Goal: Use online tool/utility: Utilize a website feature to perform a specific function

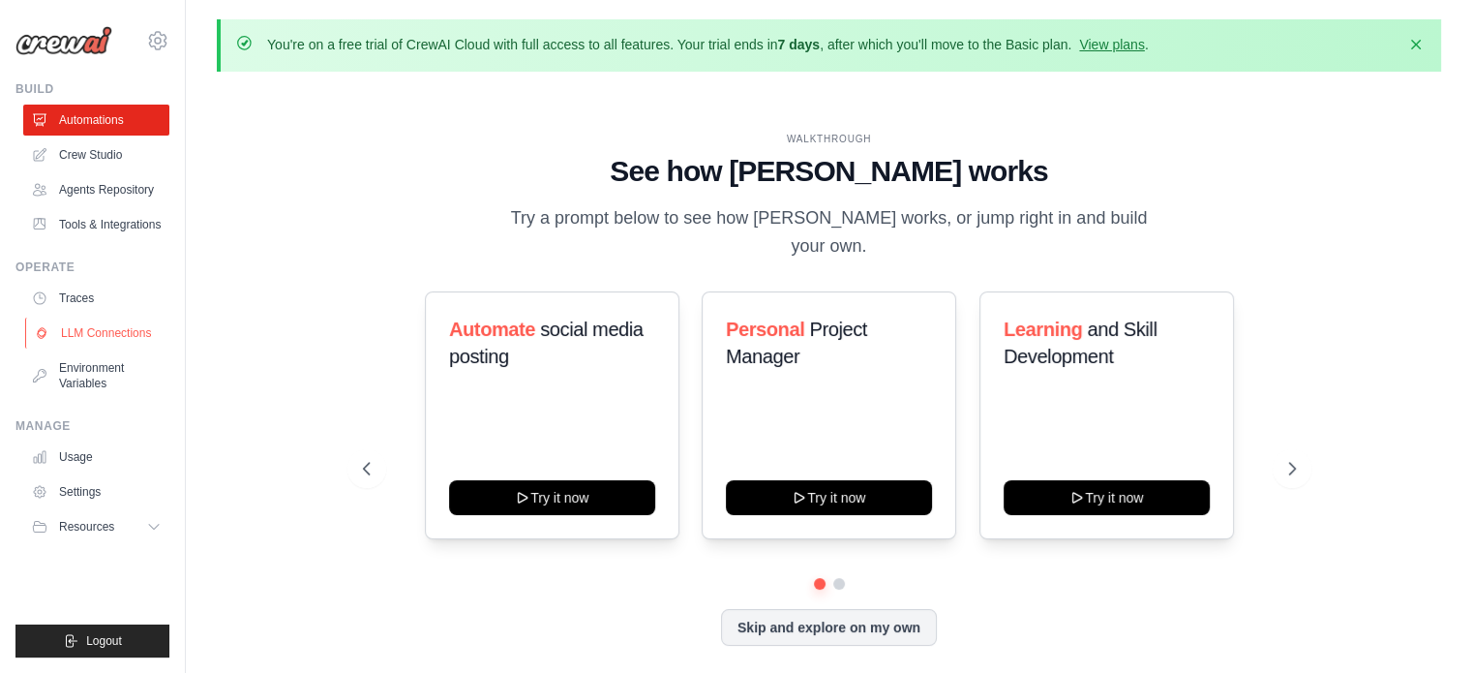
click at [77, 339] on link "LLM Connections" at bounding box center [98, 332] width 146 height 31
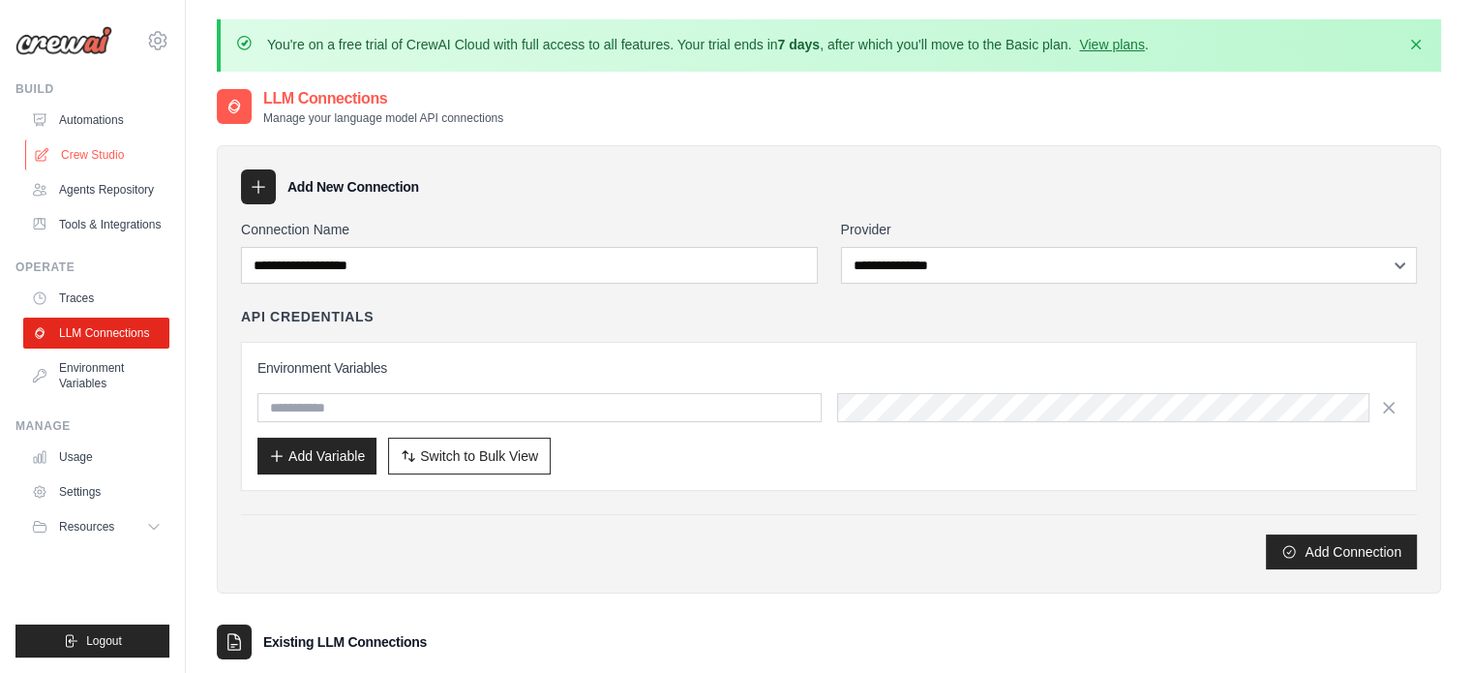
click at [70, 153] on link "Crew Studio" at bounding box center [98, 154] width 146 height 31
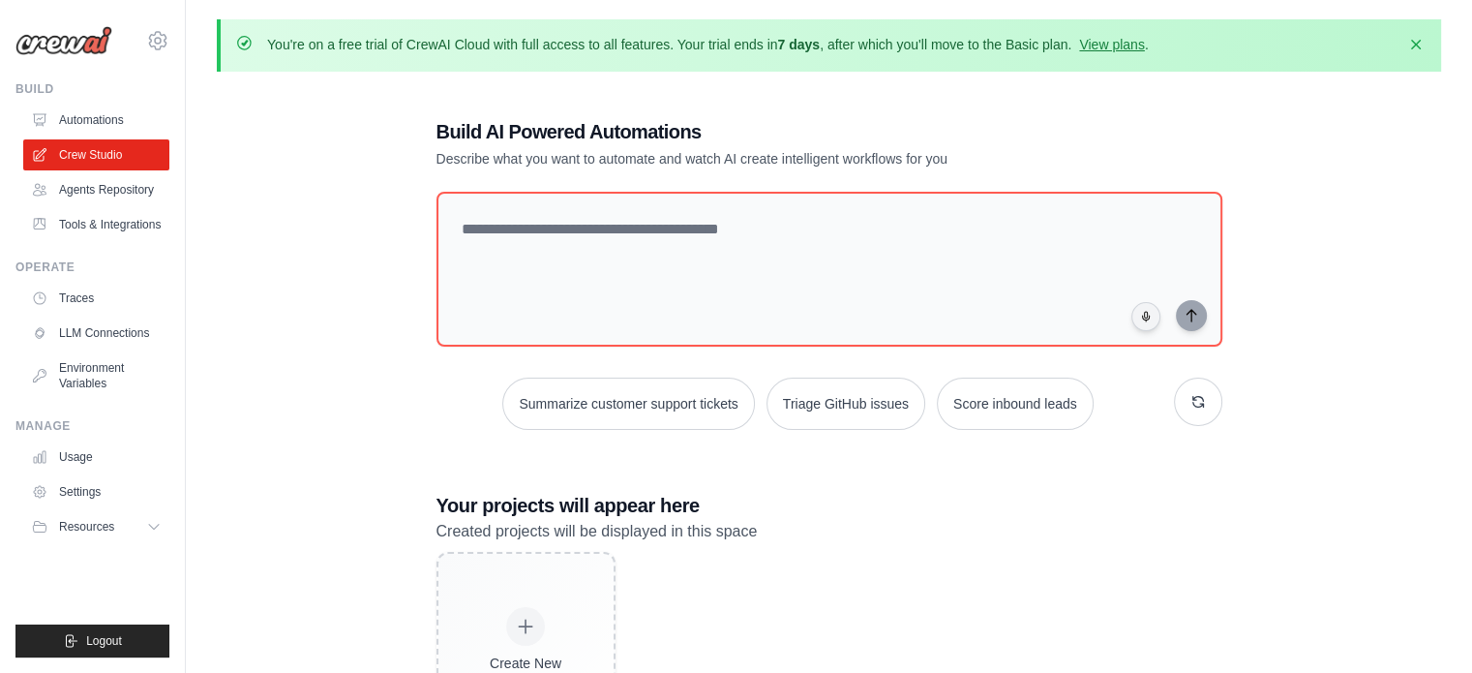
click at [572, 178] on div "Build AI Powered Automations Describe what you want to automate and watch AI cr…" at bounding box center [829, 431] width 832 height 689
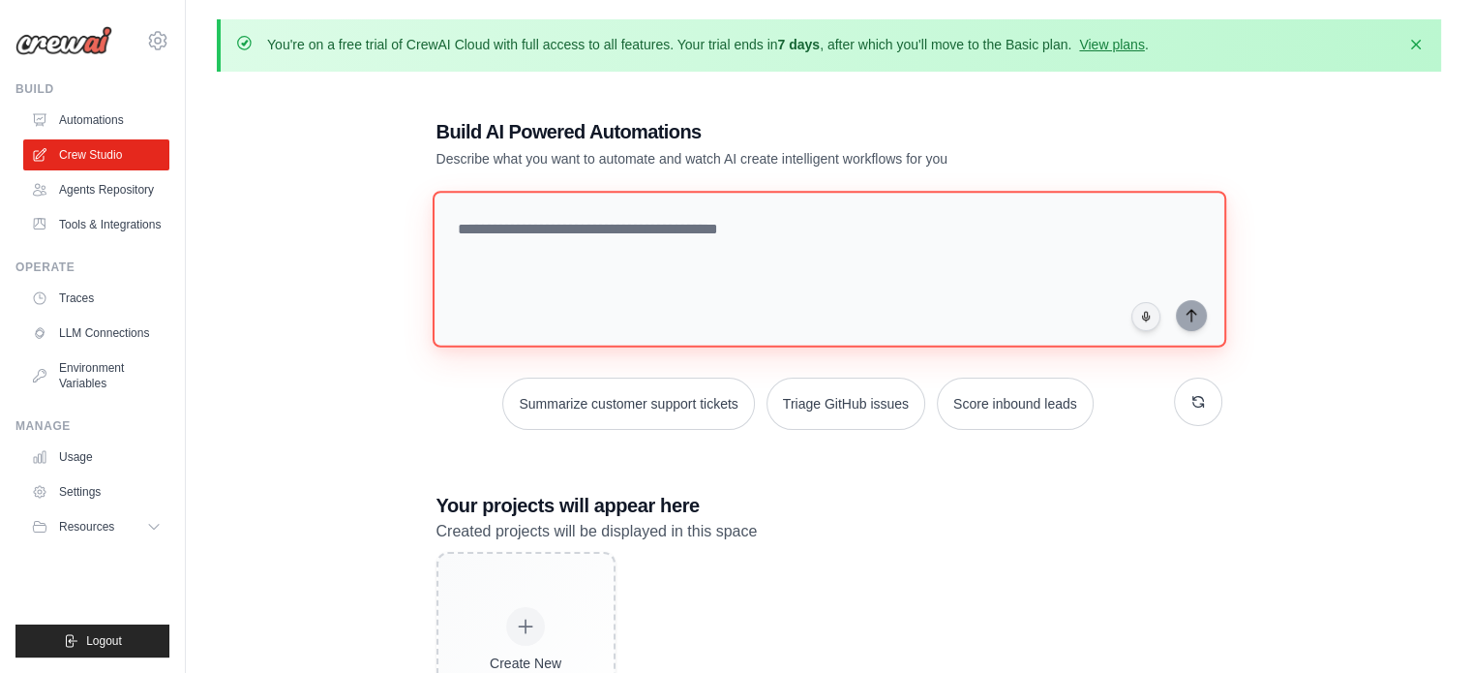
click at [550, 243] on textarea at bounding box center [829, 269] width 794 height 157
